Goal: Information Seeking & Learning: Check status

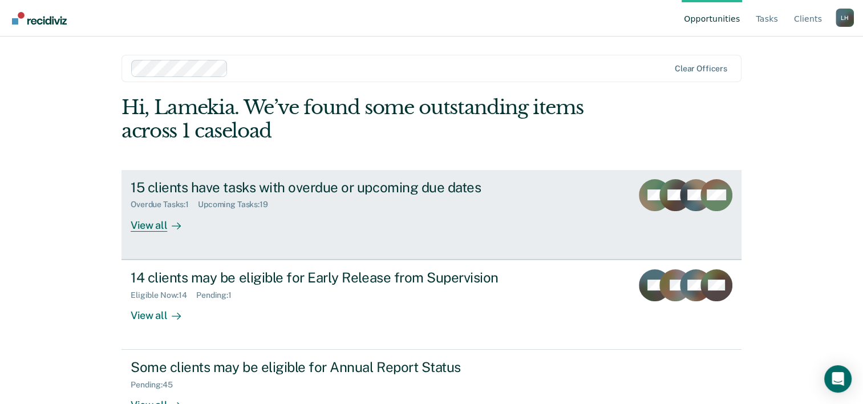
click at [263, 188] on div "15 clients have tasks with overdue or upcoming due dates" at bounding box center [331, 187] width 401 height 17
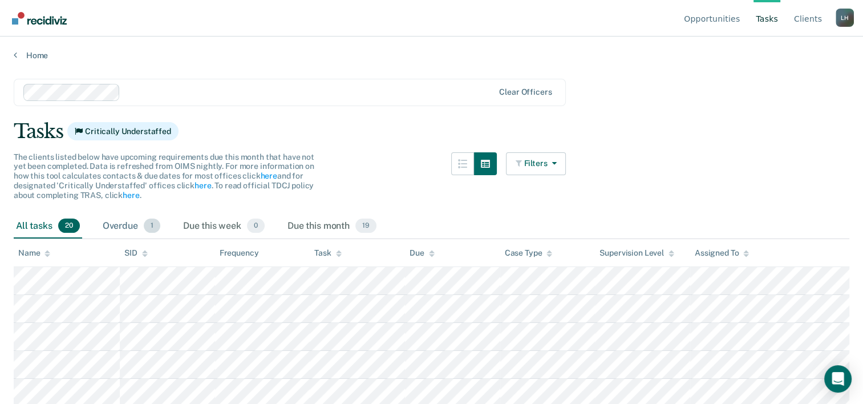
click at [132, 225] on div "Overdue 1" at bounding box center [131, 226] width 62 height 25
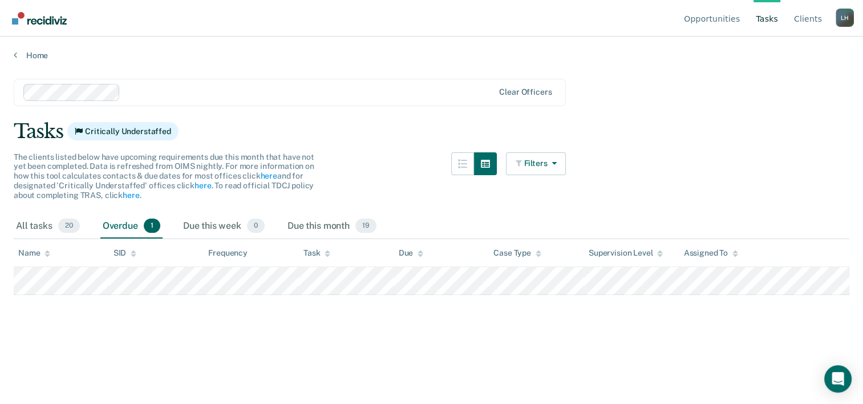
click at [8, 60] on main "Clear officers Tasks Critically Understaffed The clients listed below have upco…" at bounding box center [431, 230] width 863 height 340
click at [14, 53] on icon at bounding box center [15, 54] width 3 height 9
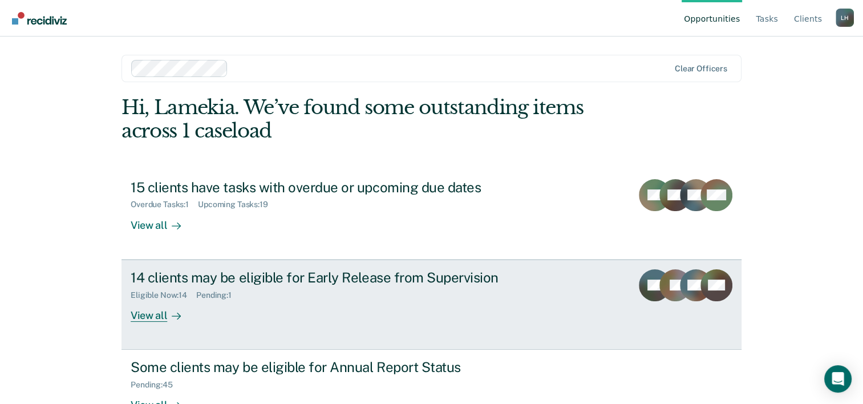
click at [325, 273] on div "14 clients may be eligible for Early Release from Supervision" at bounding box center [331, 277] width 401 height 17
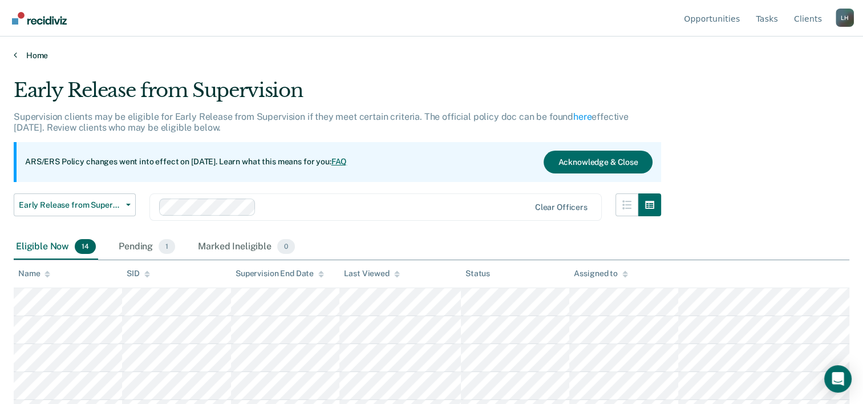
click at [35, 54] on link "Home" at bounding box center [432, 55] width 836 height 10
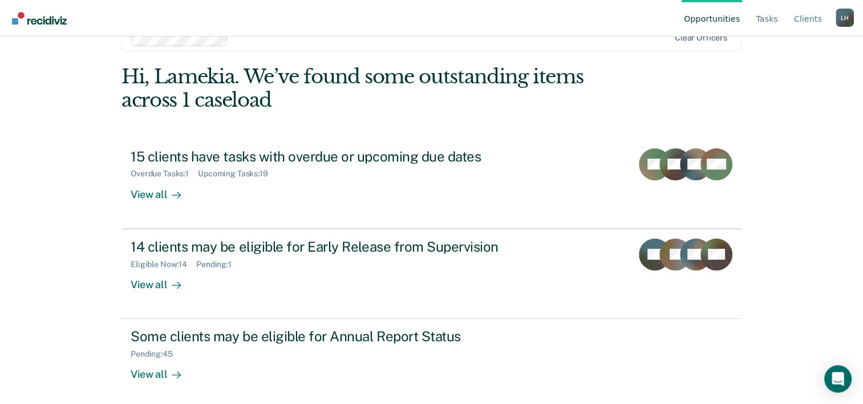
scroll to position [35, 0]
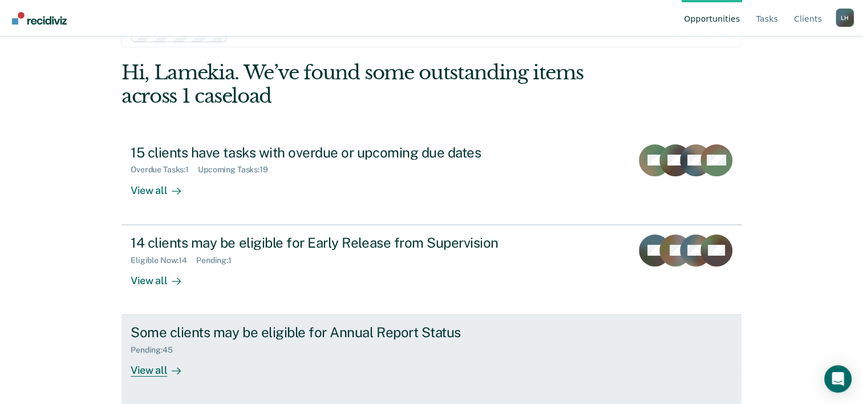
click at [269, 328] on div "Some clients may be eligible for Annual Report Status" at bounding box center [331, 332] width 401 height 17
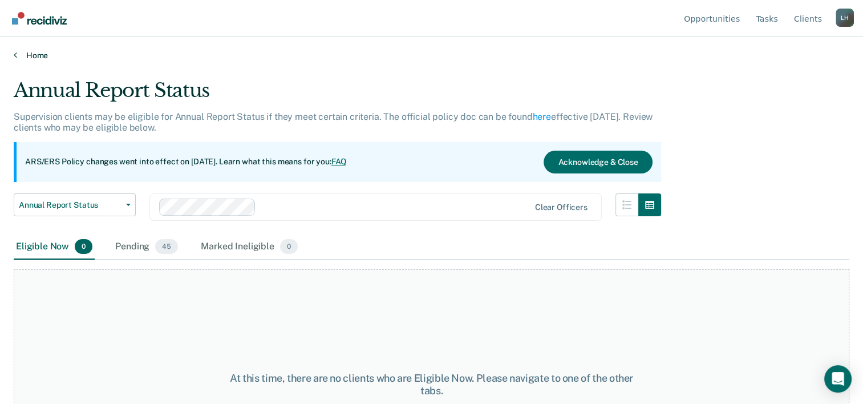
click at [32, 55] on link "Home" at bounding box center [432, 55] width 836 height 10
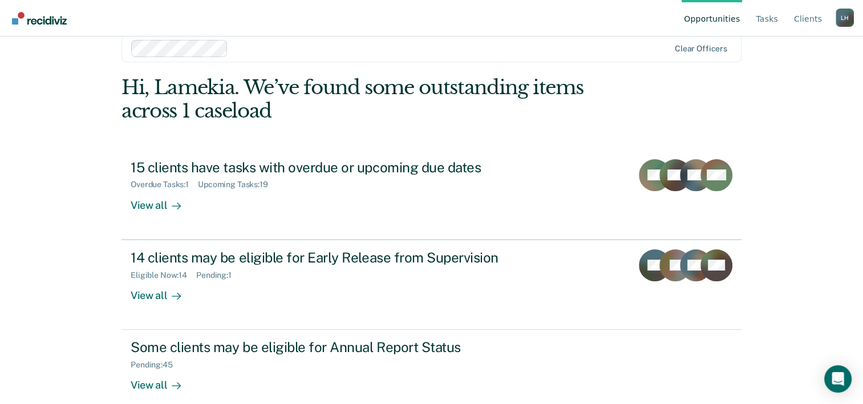
scroll to position [35, 0]
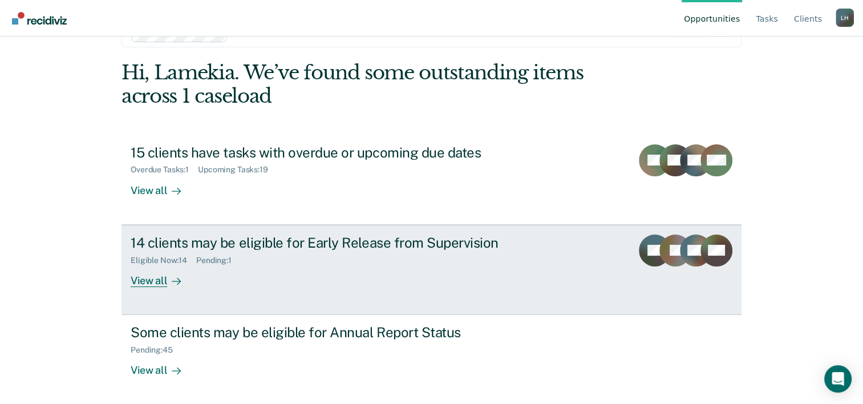
click at [146, 279] on div "View all" at bounding box center [163, 276] width 64 height 22
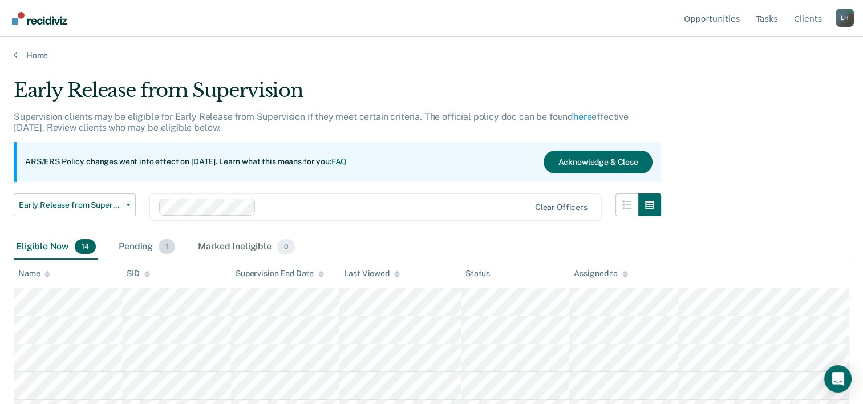
click at [148, 249] on div "Pending 1" at bounding box center [146, 247] width 61 height 25
click at [21, 48] on div "Home" at bounding box center [431, 49] width 863 height 24
click at [18, 50] on link "Home" at bounding box center [432, 55] width 836 height 10
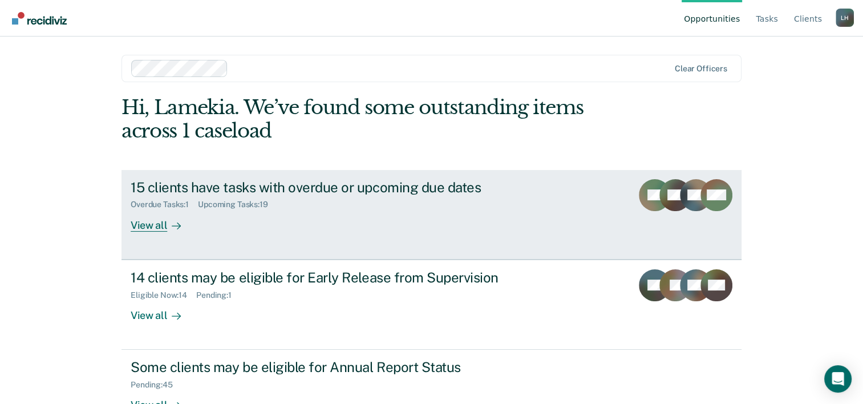
click at [147, 224] on div "View all" at bounding box center [163, 220] width 64 height 22
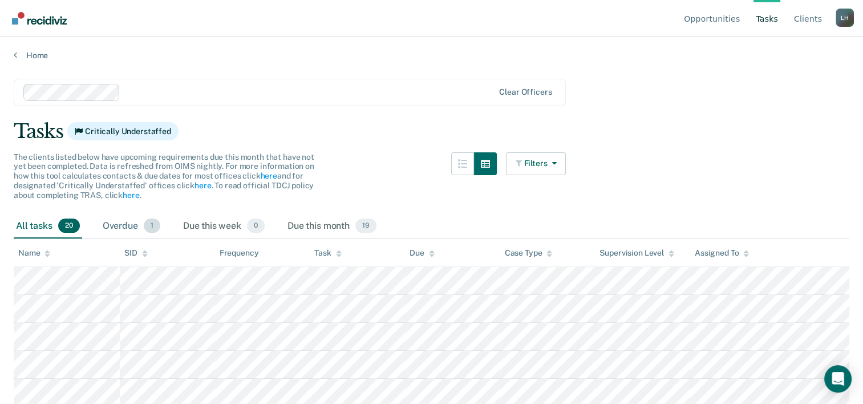
click at [128, 223] on div "Overdue 1" at bounding box center [131, 226] width 62 height 25
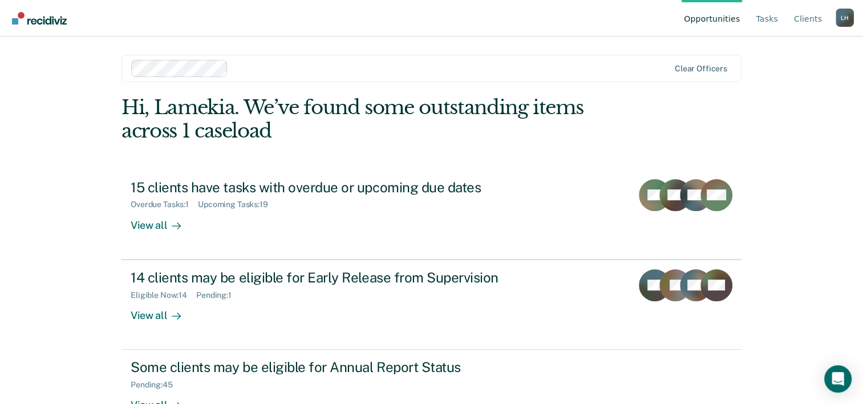
scroll to position [35, 0]
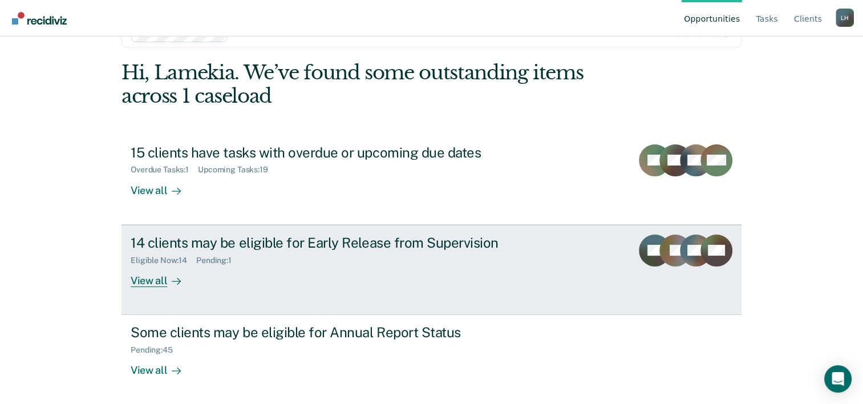
click at [155, 244] on div "14 clients may be eligible for Early Release from Supervision" at bounding box center [331, 243] width 401 height 17
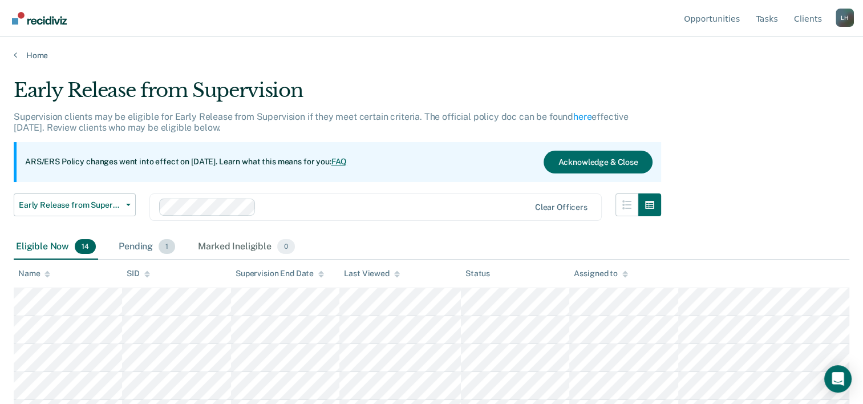
click at [132, 248] on div "Pending 1" at bounding box center [146, 247] width 61 height 25
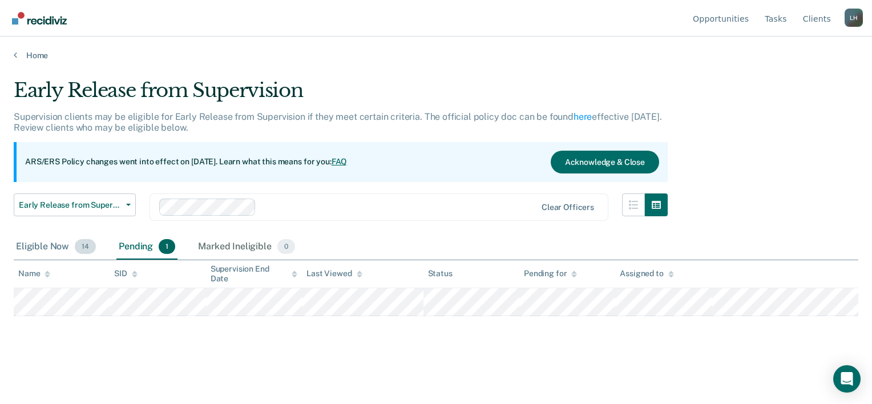
click at [53, 242] on div "Eligible Now 14" at bounding box center [56, 247] width 84 height 25
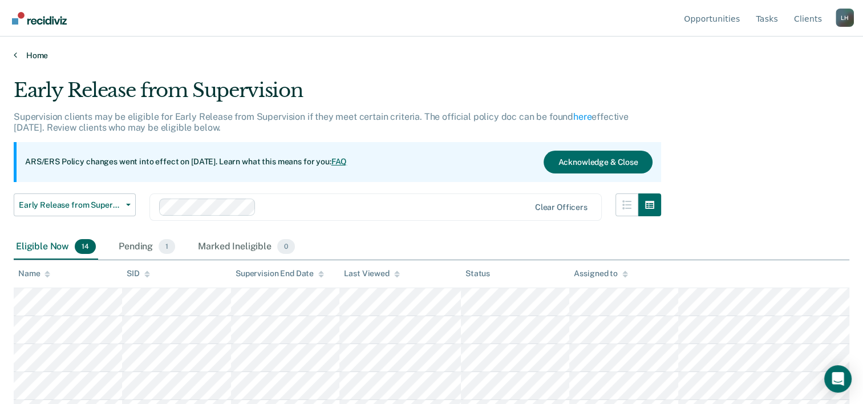
click at [16, 54] on icon at bounding box center [15, 54] width 3 height 9
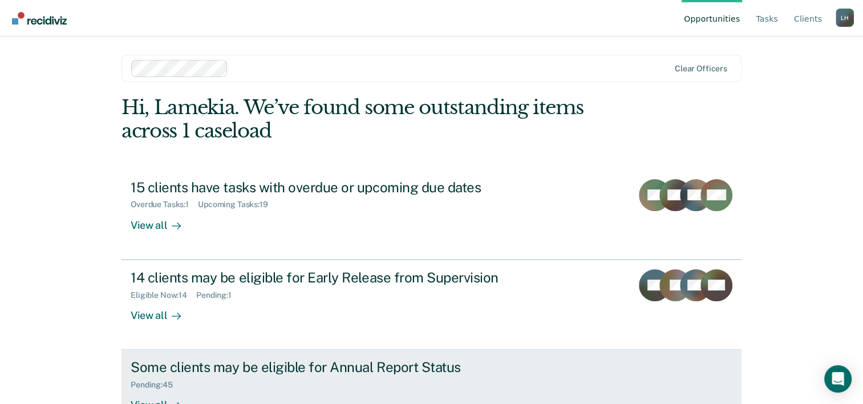
click at [218, 364] on div "Some clients may be eligible for Annual Report Status" at bounding box center [331, 367] width 401 height 17
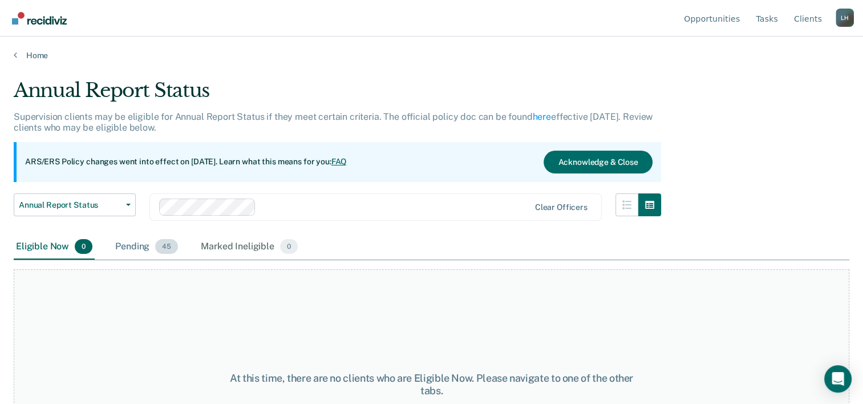
click at [146, 244] on div "Pending 45" at bounding box center [146, 247] width 67 height 25
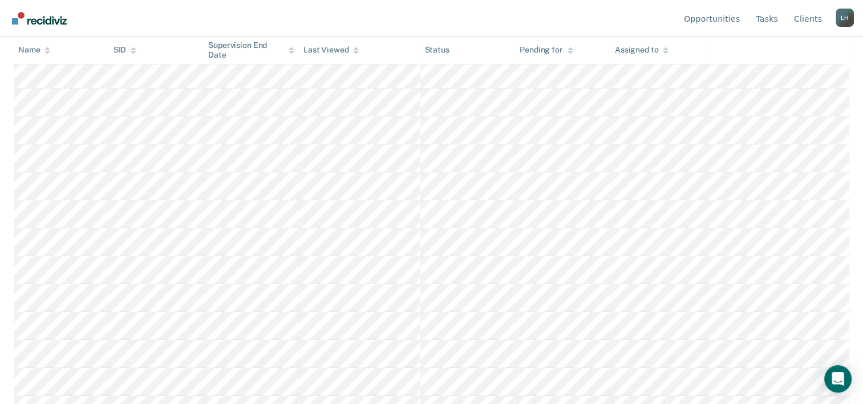
scroll to position [532, 0]
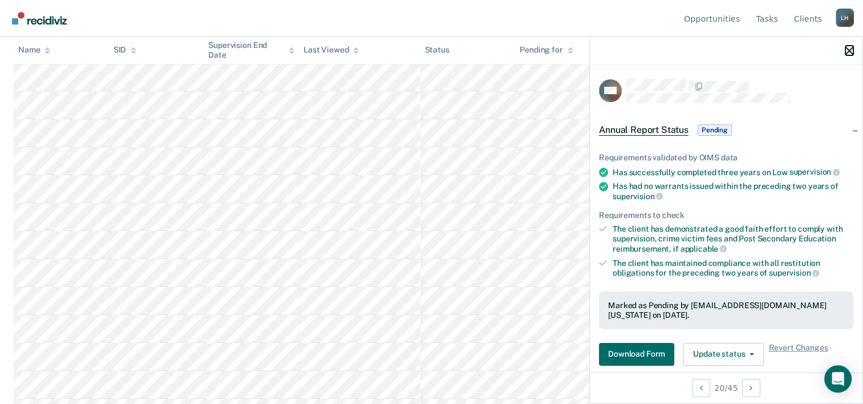
click at [852, 54] on icon "button" at bounding box center [850, 51] width 8 height 8
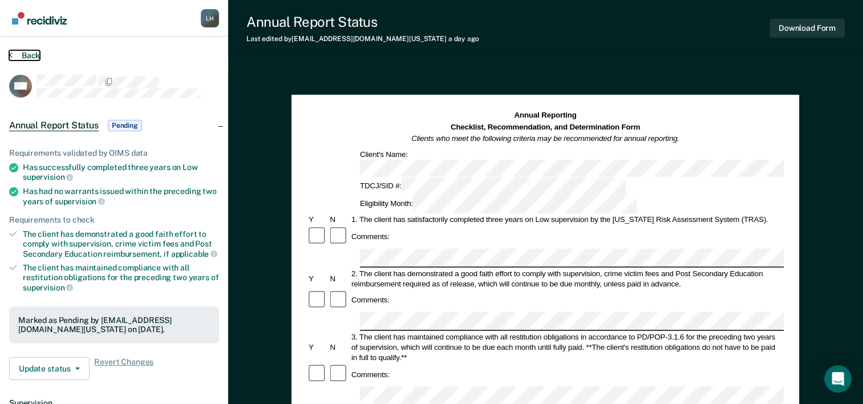
click at [12, 53] on button "Back" at bounding box center [24, 55] width 31 height 10
